Goal: Task Accomplishment & Management: Manage account settings

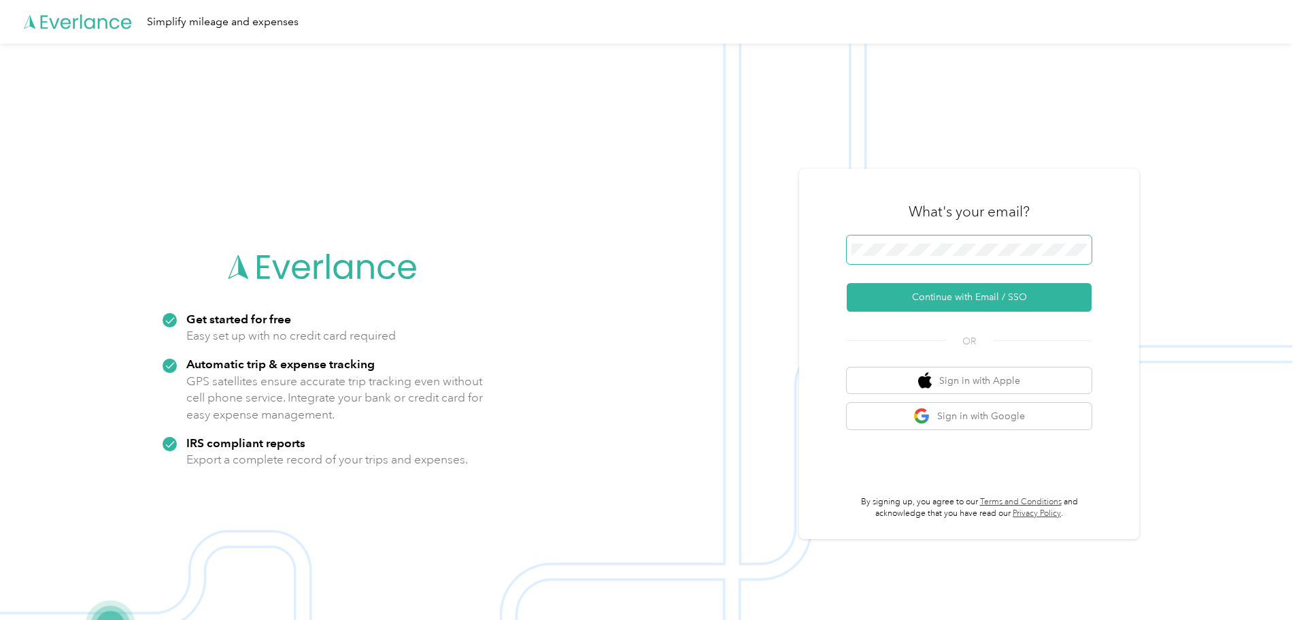
click at [910, 256] on span at bounding box center [969, 249] width 245 height 29
click at [962, 290] on button "Continue with Email / SSO" at bounding box center [969, 297] width 245 height 29
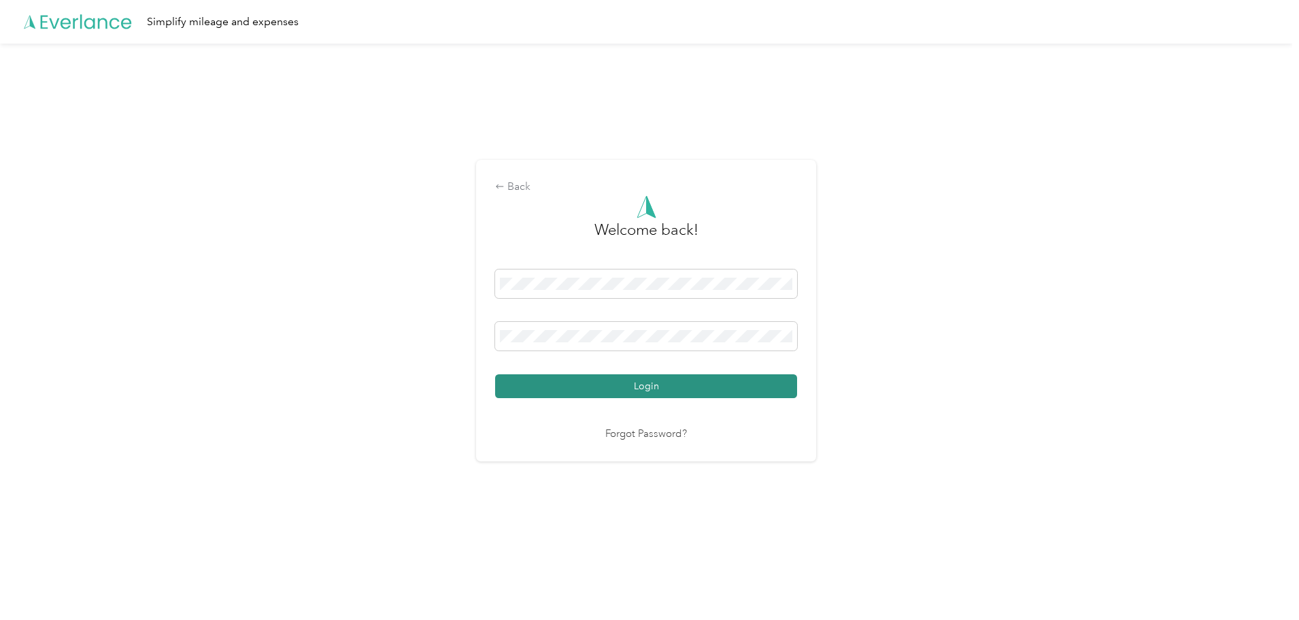
click at [636, 386] on button "Login" at bounding box center [646, 386] width 302 height 24
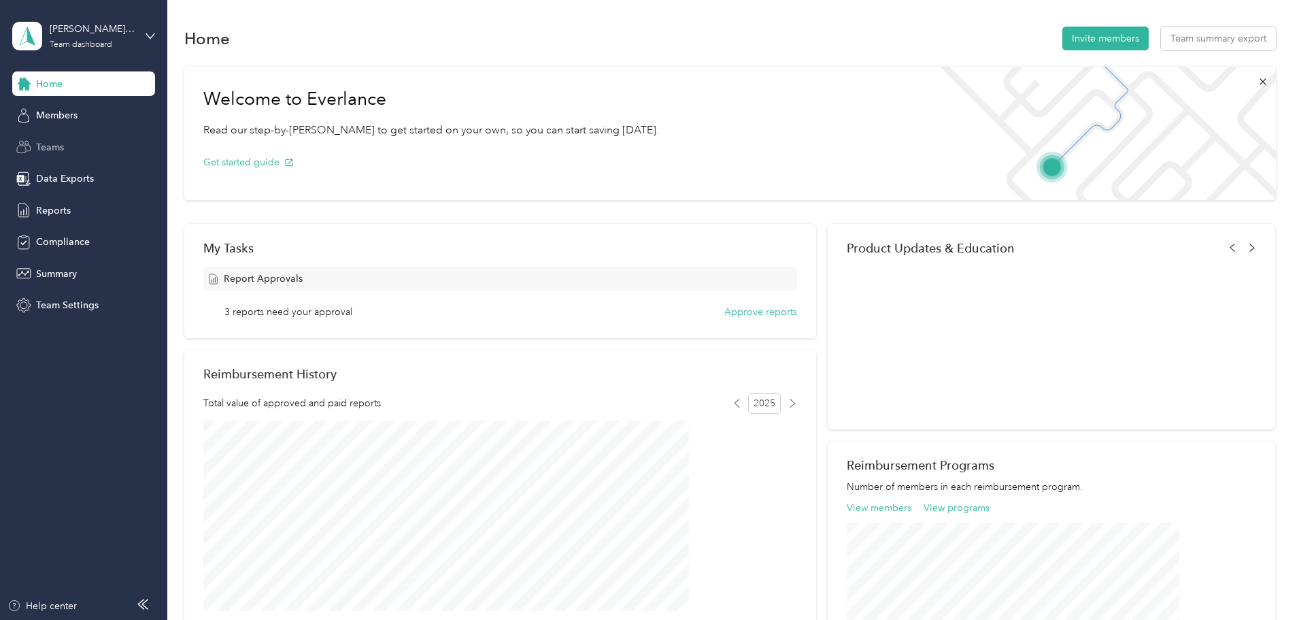
click at [48, 147] on span "Teams" at bounding box center [50, 147] width 28 height 14
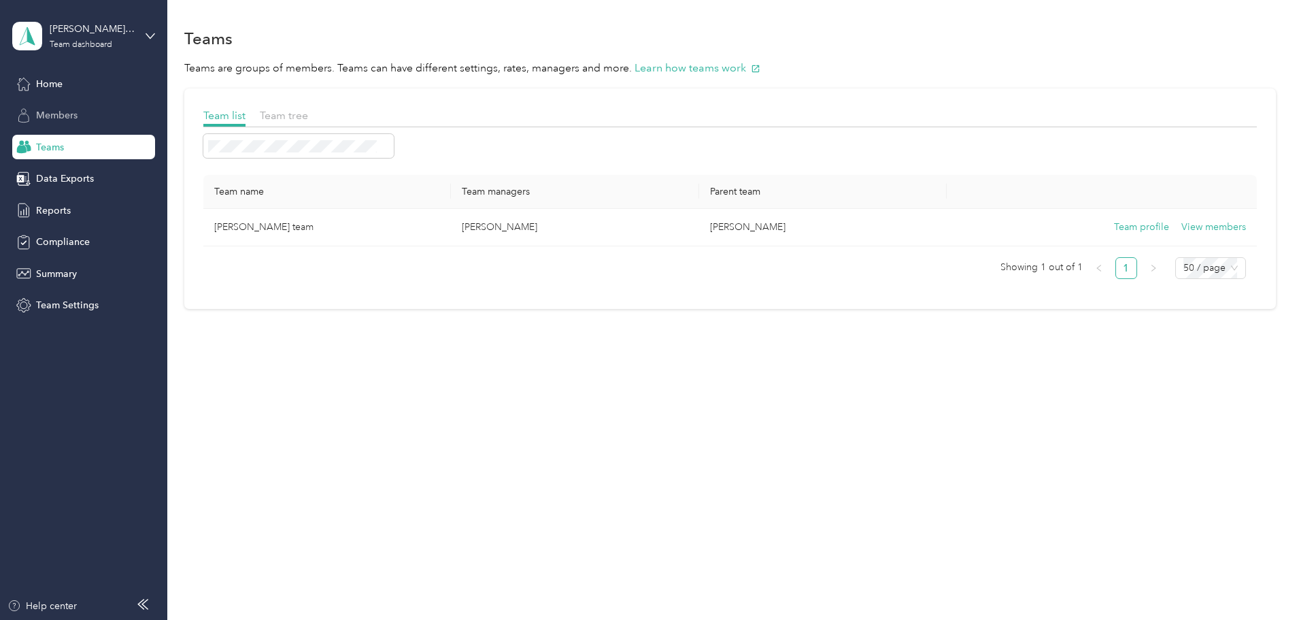
click at [67, 118] on span "Members" at bounding box center [56, 115] width 41 height 14
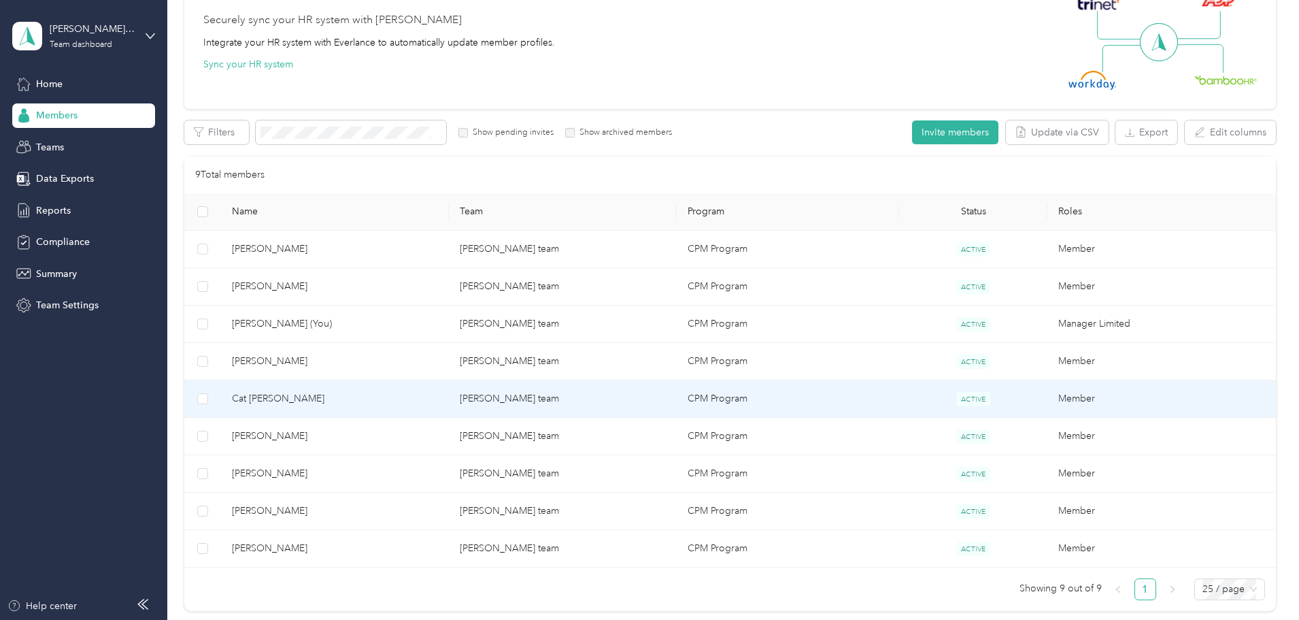
scroll to position [136, 0]
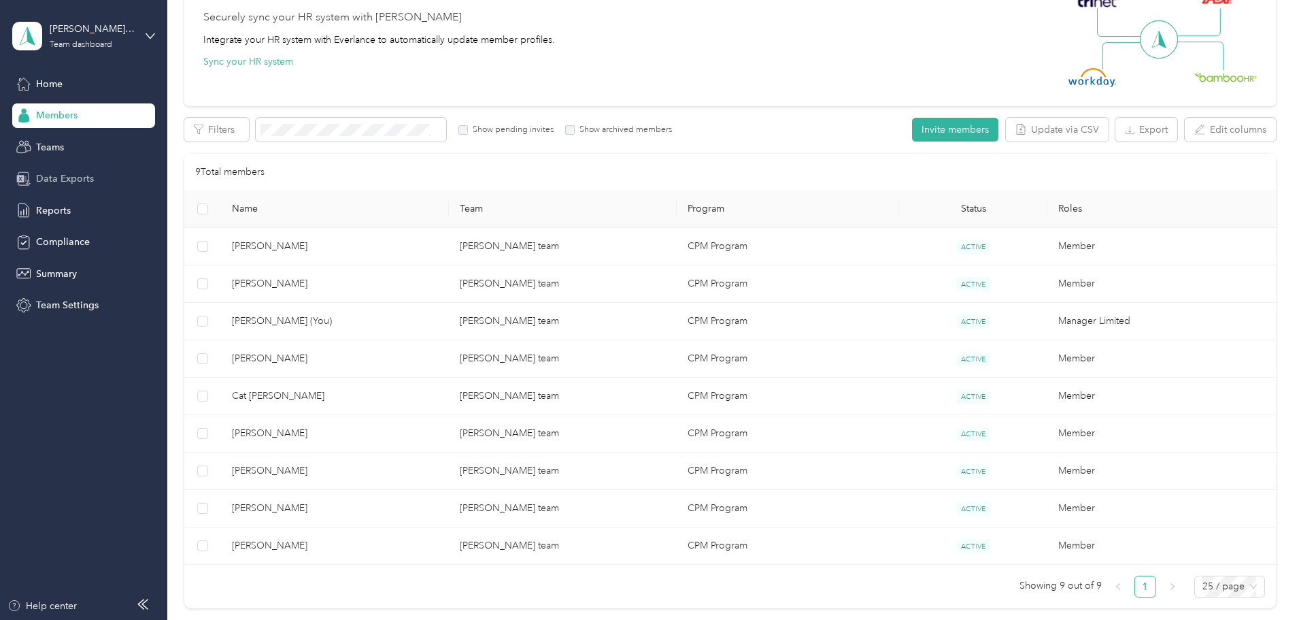
click at [80, 181] on span "Data Exports" at bounding box center [65, 178] width 58 height 14
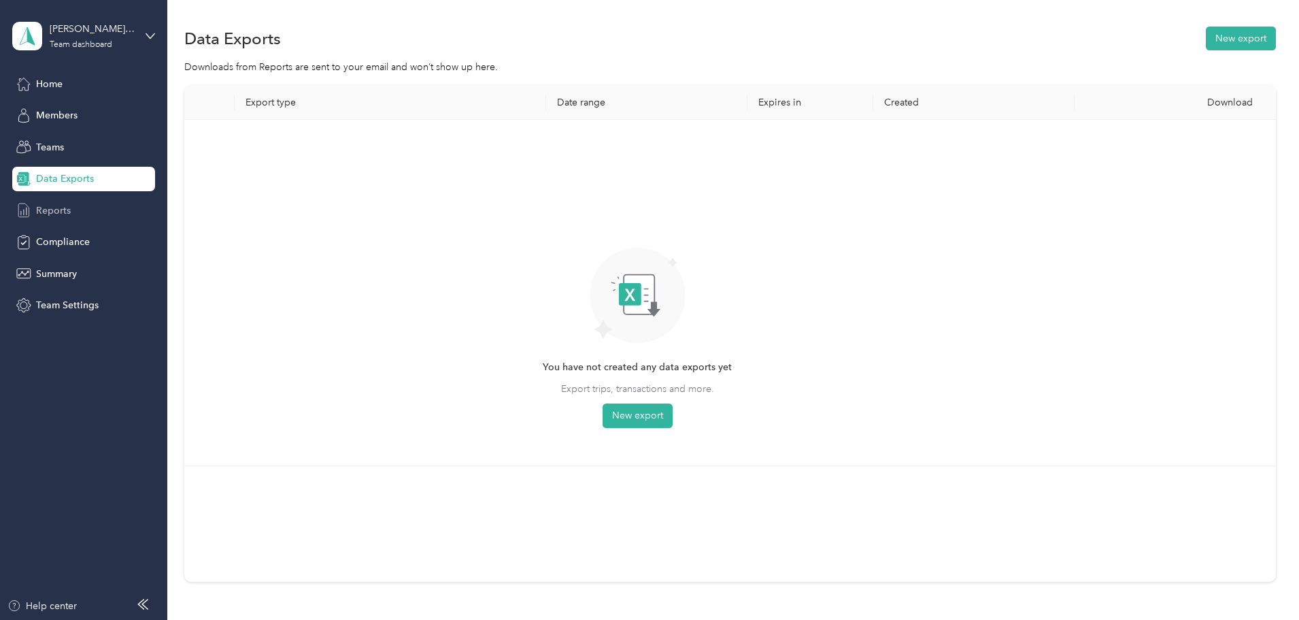
click at [39, 205] on span "Reports" at bounding box center [53, 210] width 35 height 14
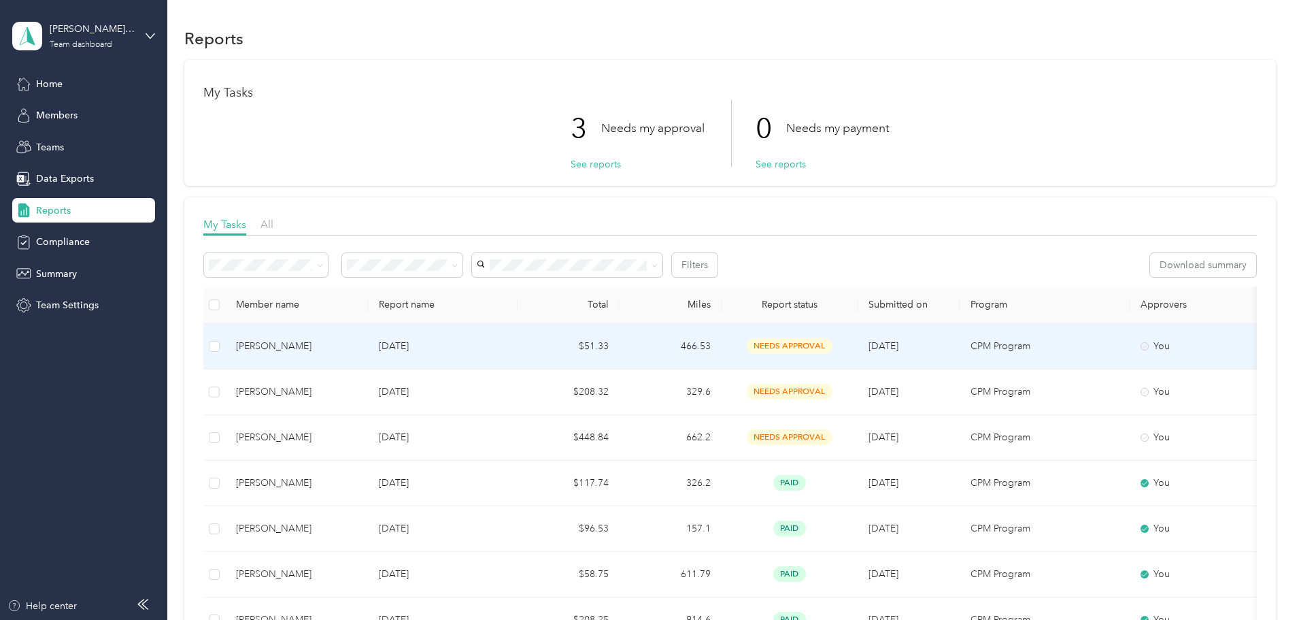
click at [357, 350] on div "[PERSON_NAME]" at bounding box center [296, 346] width 121 height 15
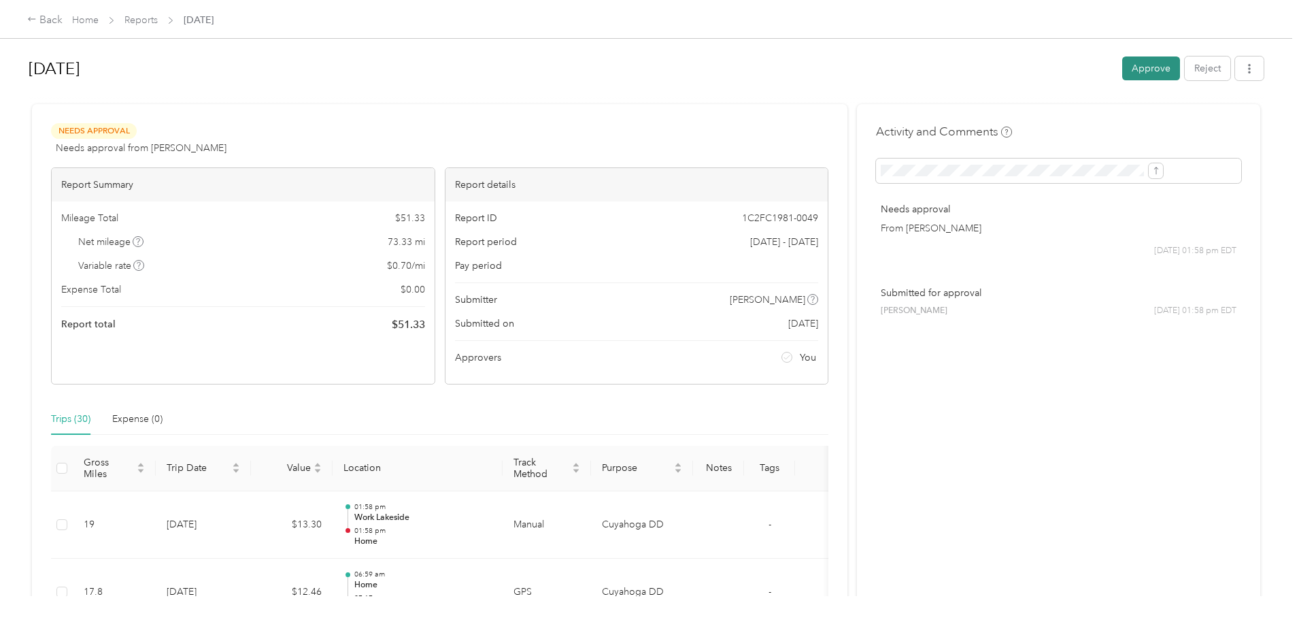
click at [1122, 69] on button "Approve" at bounding box center [1151, 68] width 58 height 24
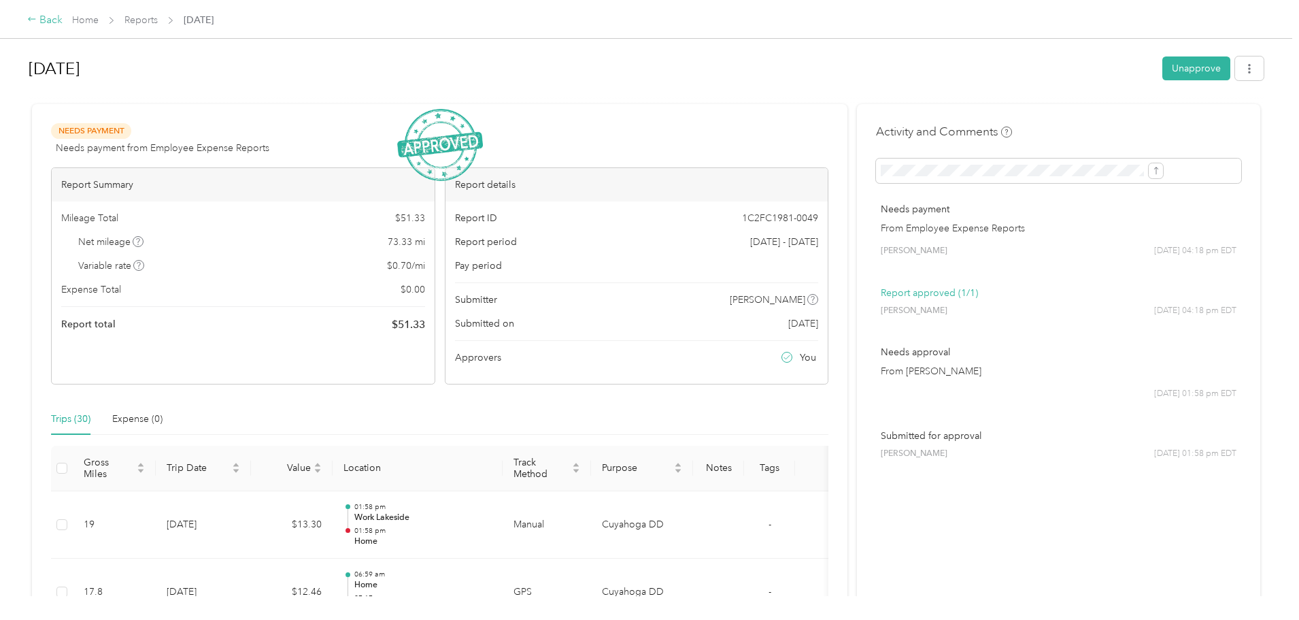
click at [63, 19] on div "Back" at bounding box center [44, 20] width 35 height 16
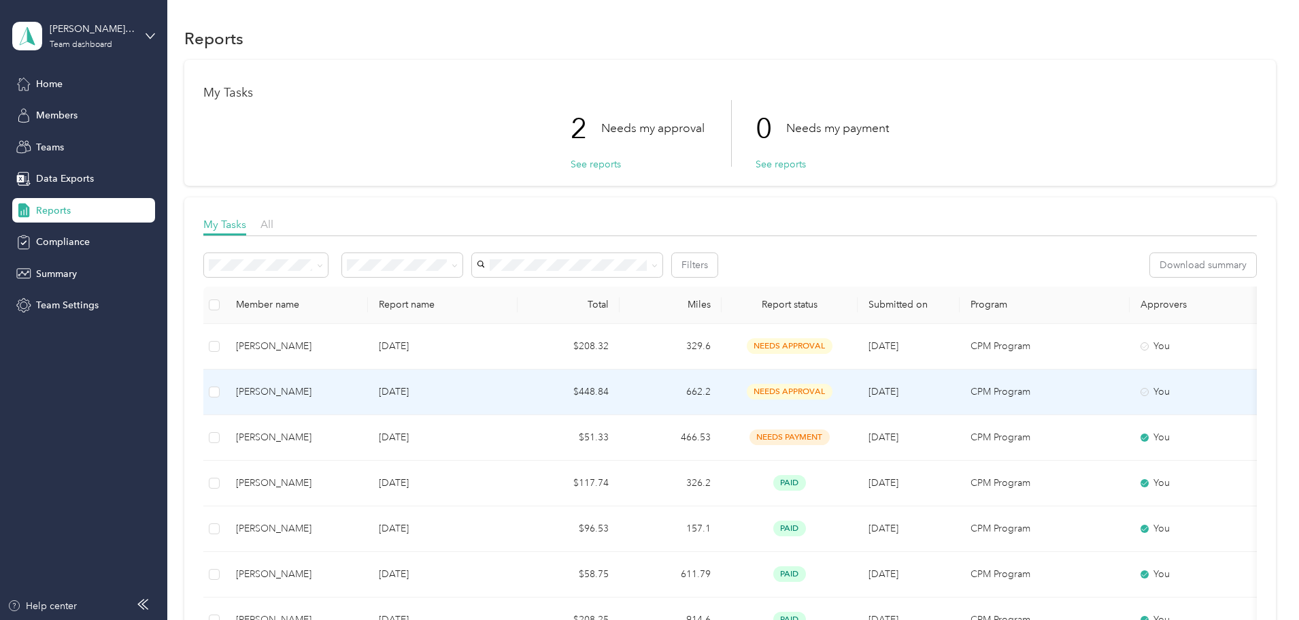
click at [353, 396] on div "[PERSON_NAME]" at bounding box center [296, 391] width 121 height 15
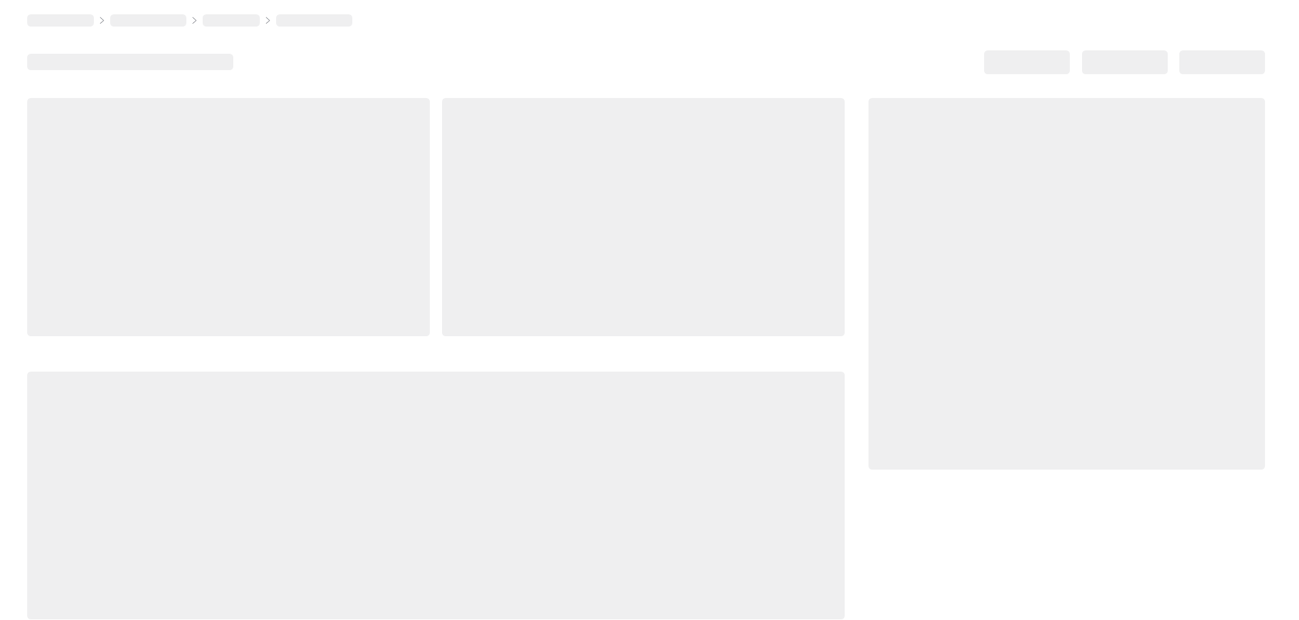
click at [353, 396] on div at bounding box center [435, 495] width 817 height 248
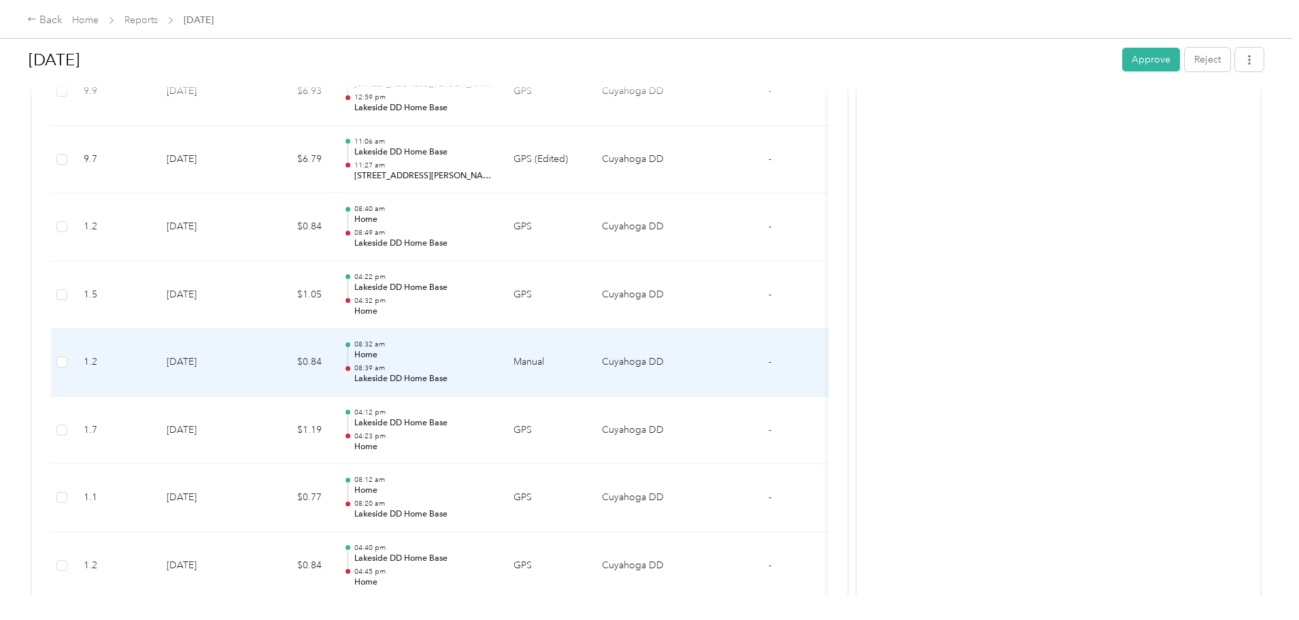
scroll to position [874, 0]
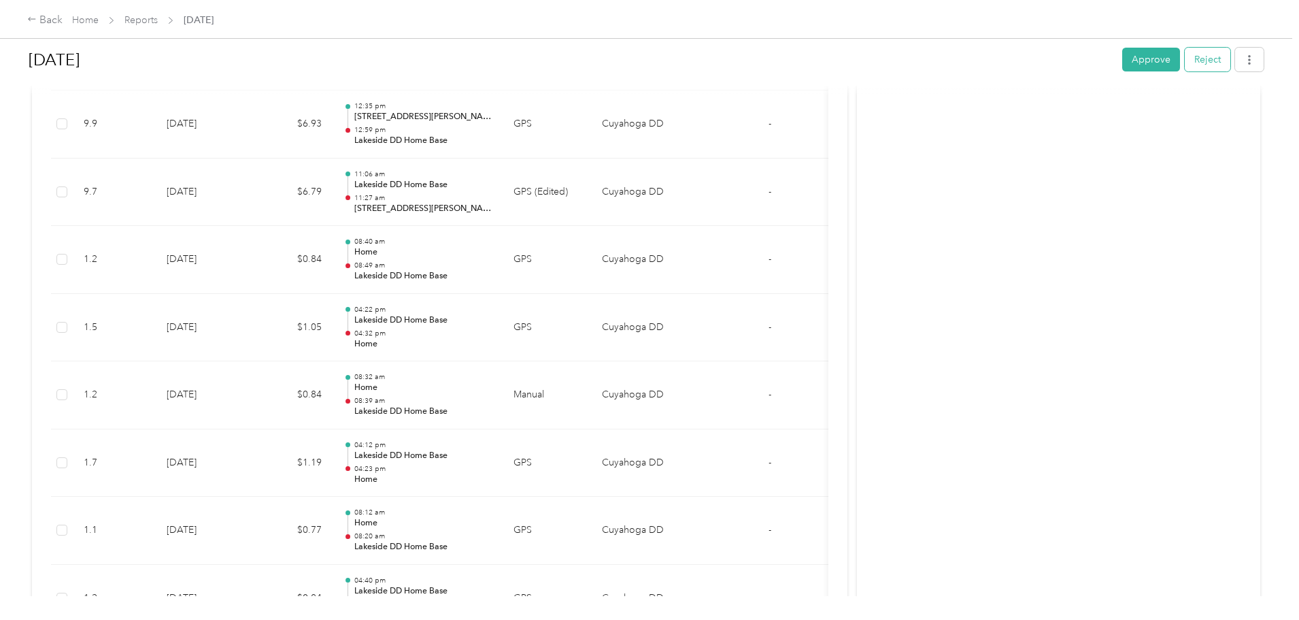
click at [1185, 54] on button "Reject" at bounding box center [1208, 60] width 46 height 24
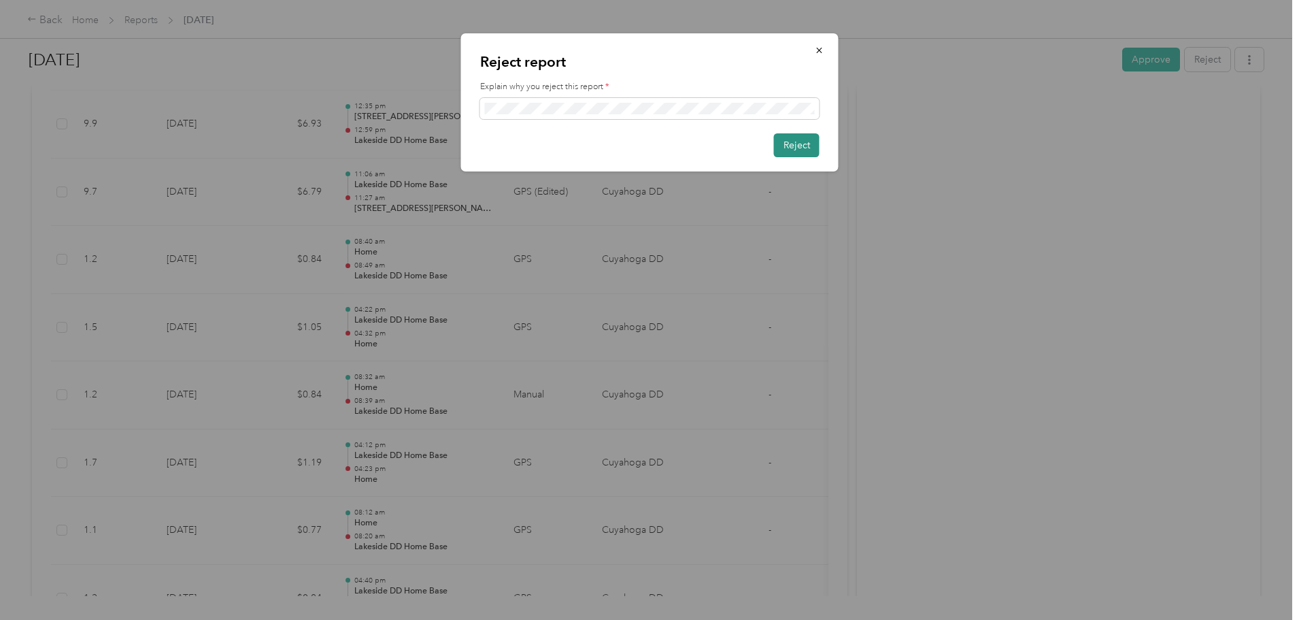
scroll to position [0, 0]
click at [792, 144] on button "Reject" at bounding box center [797, 145] width 46 height 24
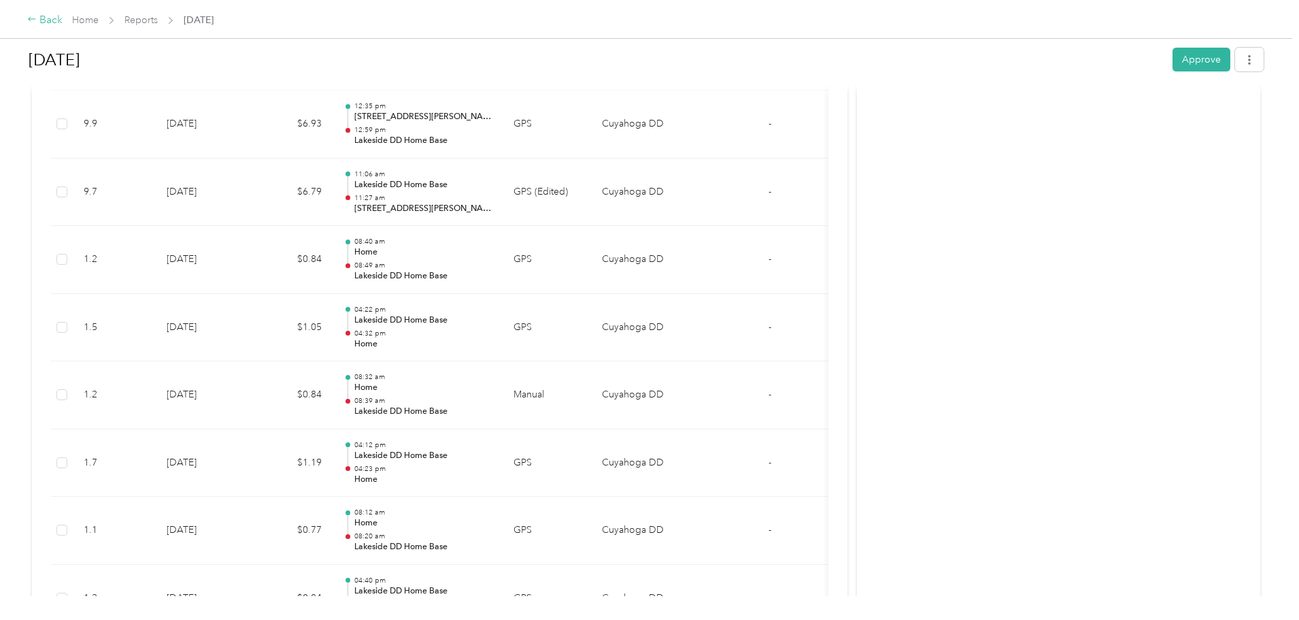
click at [63, 16] on div "Back" at bounding box center [44, 20] width 35 height 16
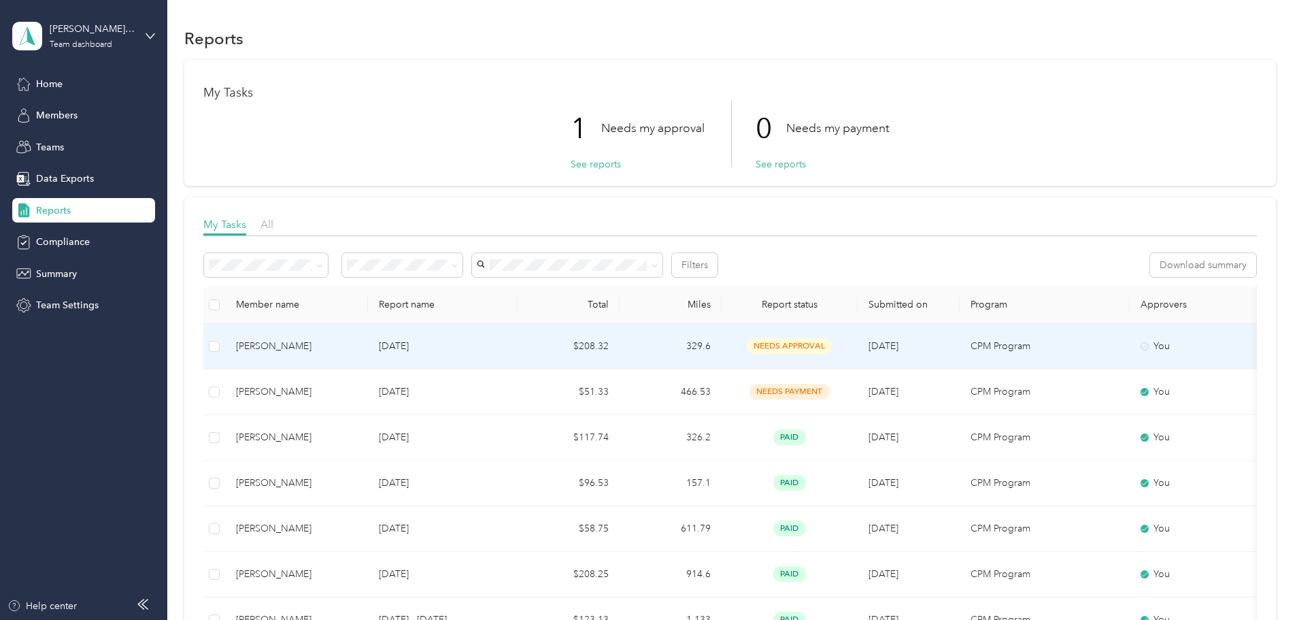
click at [349, 346] on div "[PERSON_NAME]" at bounding box center [296, 346] width 121 height 15
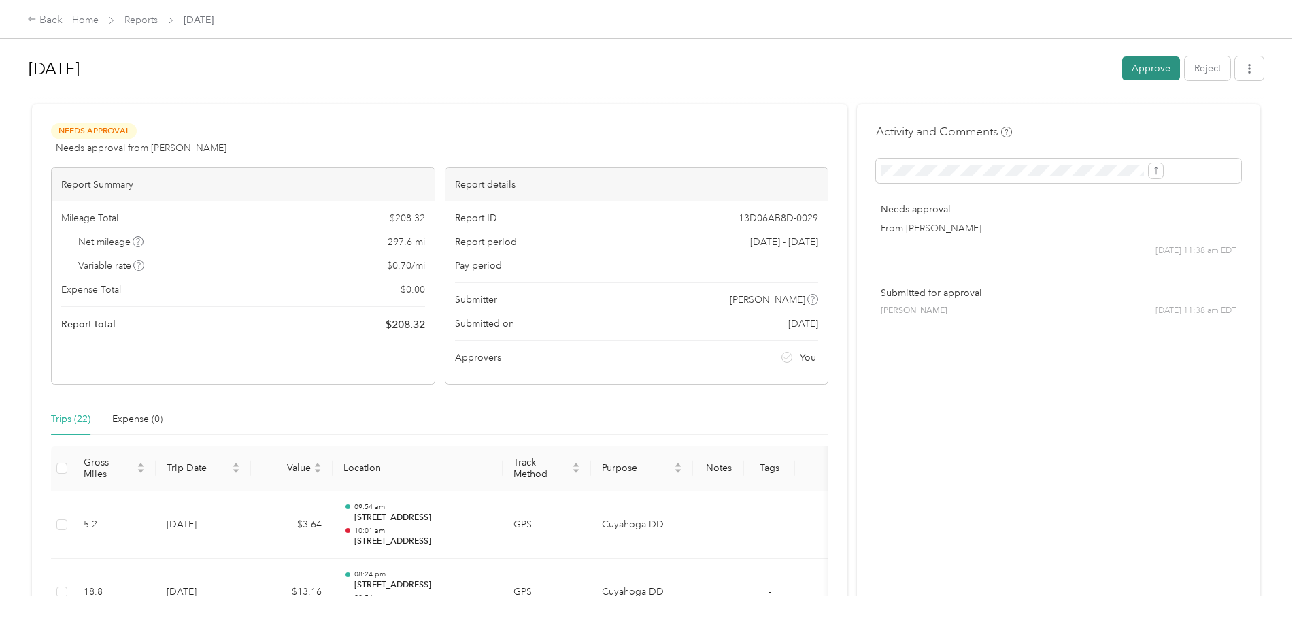
click at [1122, 67] on button "Approve" at bounding box center [1151, 68] width 58 height 24
